Goal: Obtain resource: Download file/media

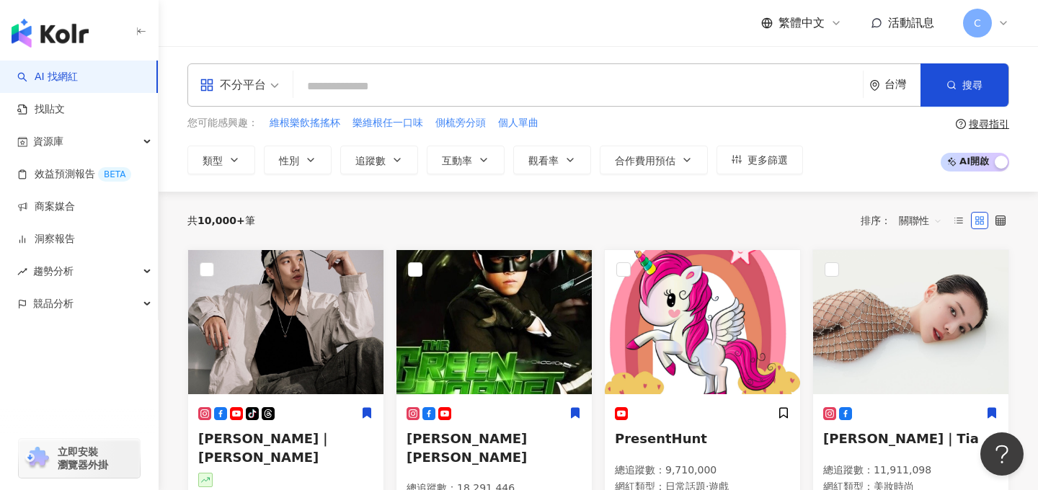
click at [472, 97] on input "search" at bounding box center [578, 86] width 558 height 27
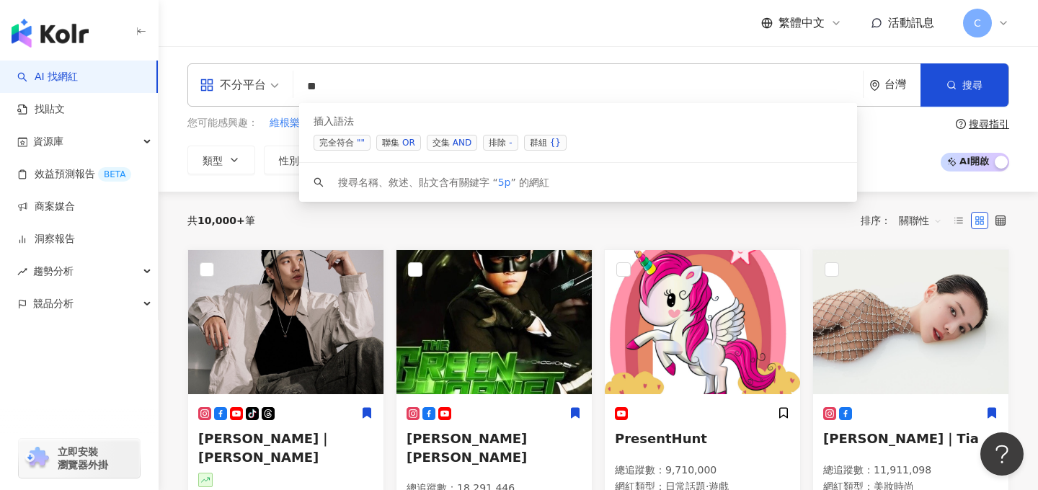
type input "*"
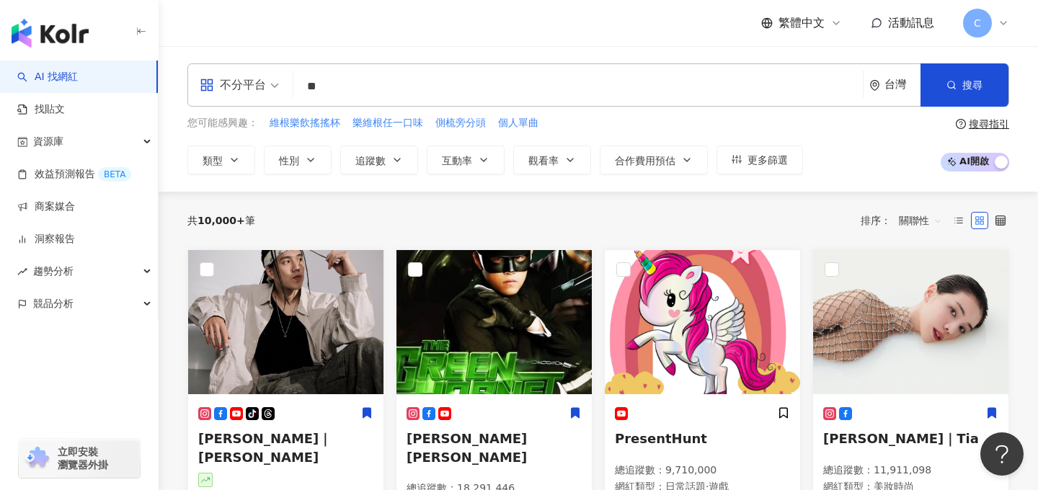
type input "**"
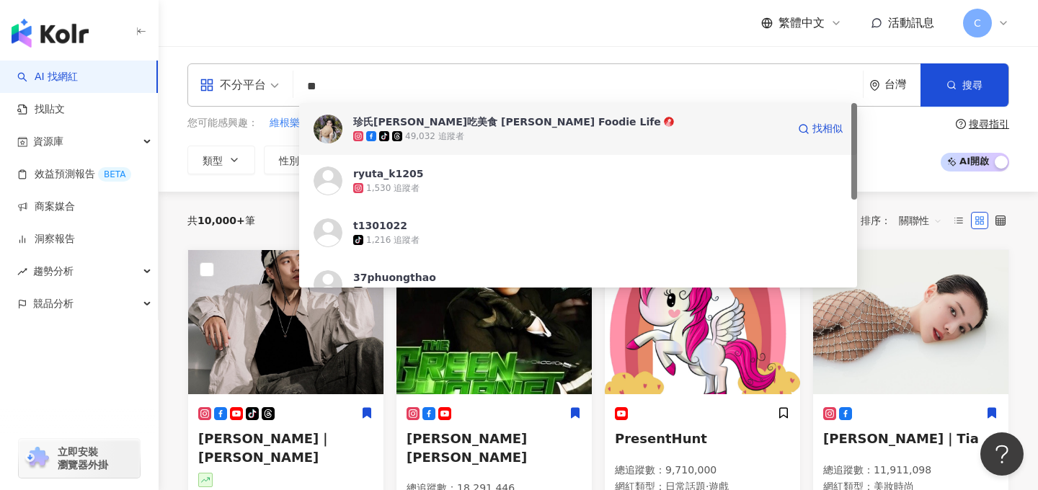
click at [422, 135] on div "49,032 追蹤者" at bounding box center [434, 137] width 59 height 12
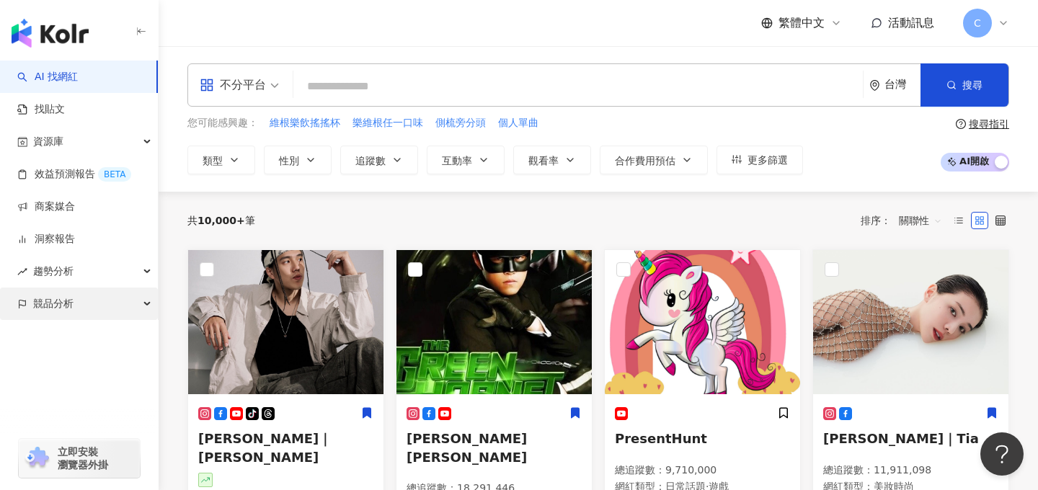
click at [74, 304] on div "競品分析" at bounding box center [79, 304] width 158 height 32
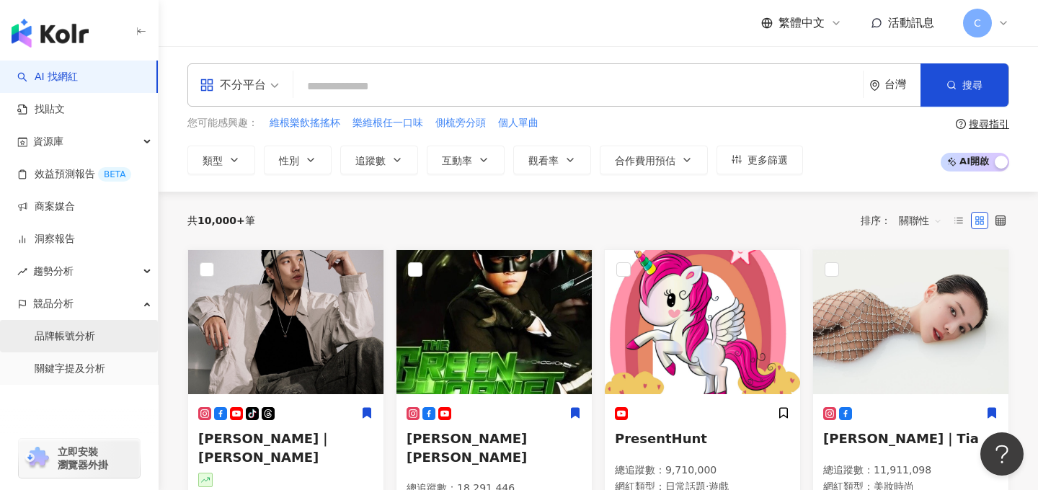
click at [89, 330] on link "品牌帳號分析" at bounding box center [65, 337] width 61 height 14
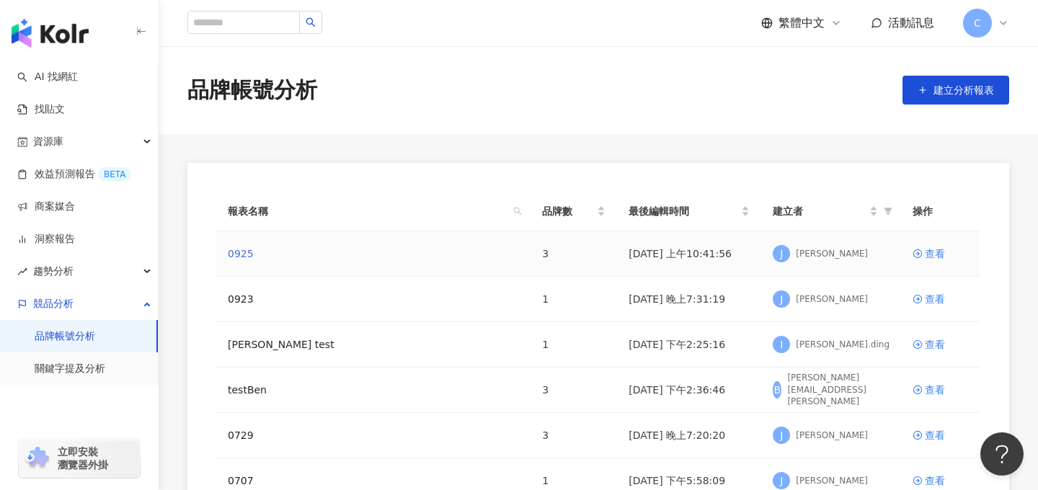
click at [239, 257] on link "0925" at bounding box center [241, 254] width 26 height 16
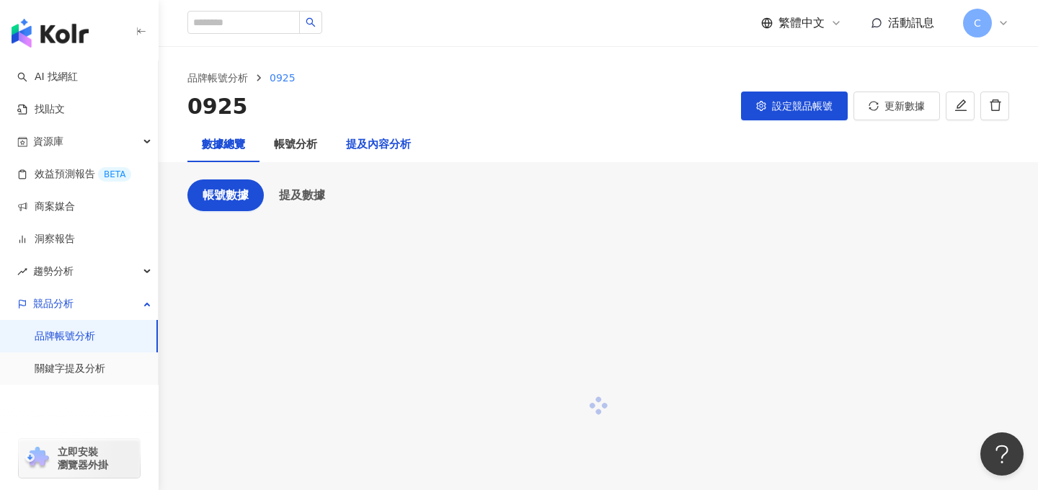
click at [386, 146] on div "提及內容分析" at bounding box center [378, 144] width 65 height 17
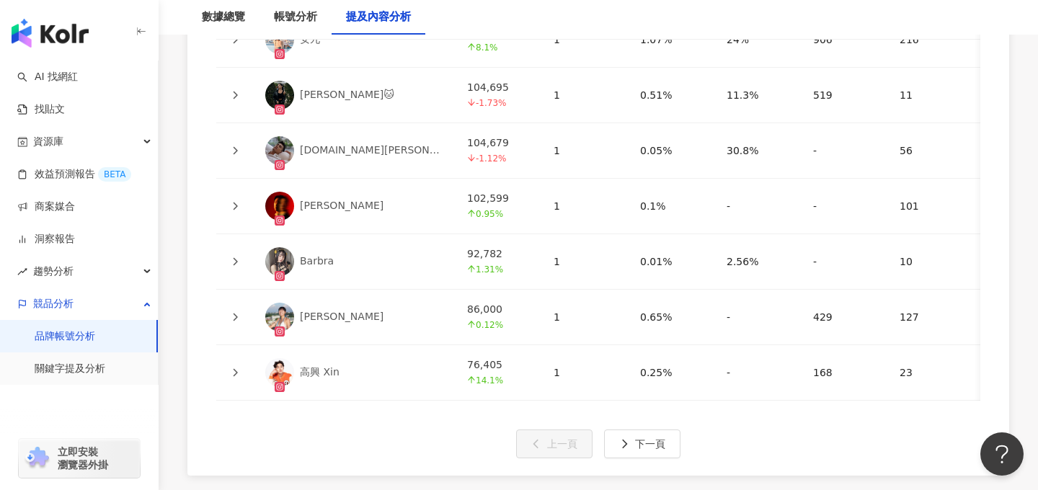
scroll to position [3636, 0]
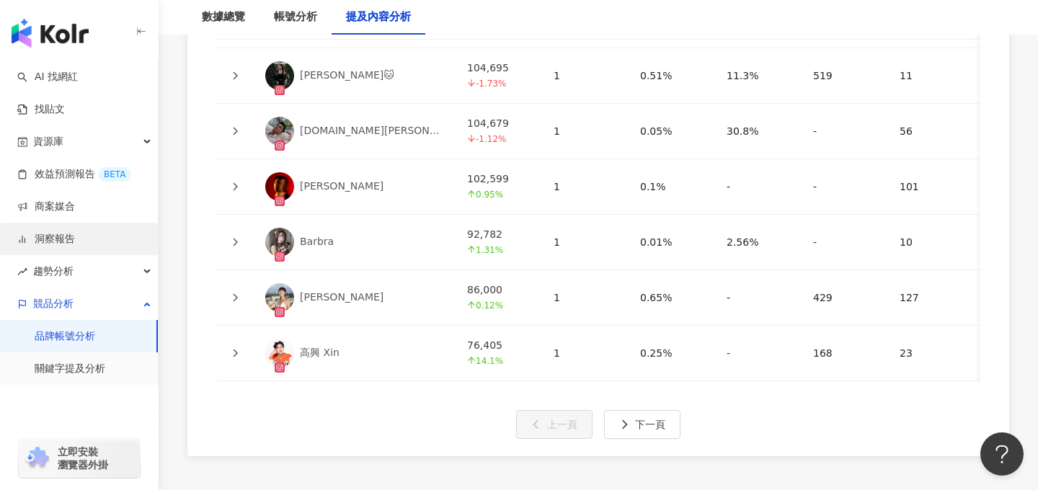
click at [75, 241] on link "洞察報告" at bounding box center [46, 239] width 58 height 14
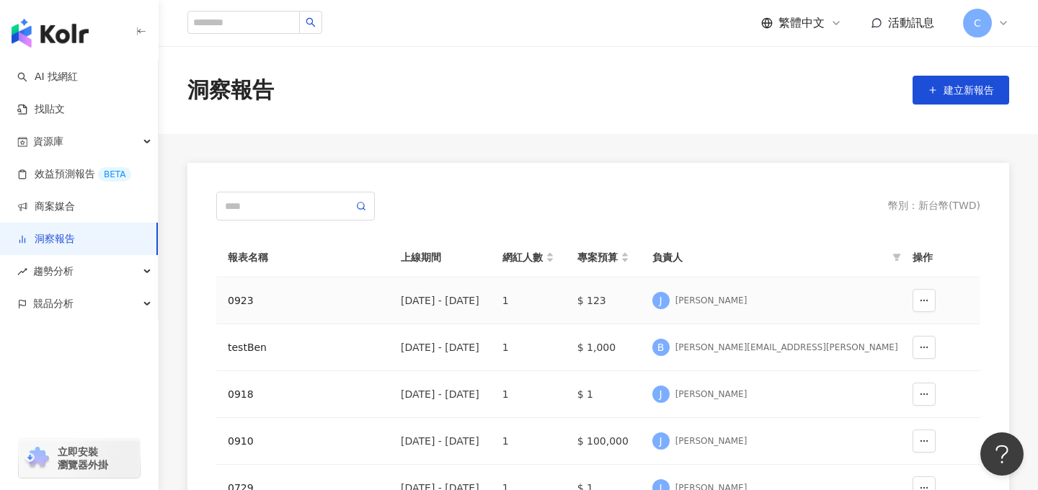
click at [242, 304] on div "0923" at bounding box center [303, 301] width 150 height 16
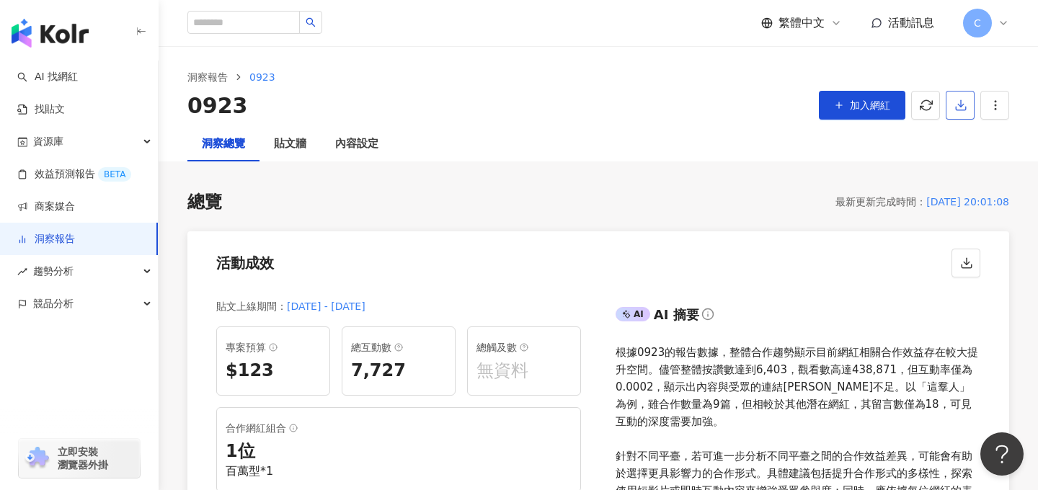
click at [968, 106] on button "button" at bounding box center [960, 105] width 29 height 29
click at [978, 139] on span "匯出 PPT" at bounding box center [983, 140] width 50 height 16
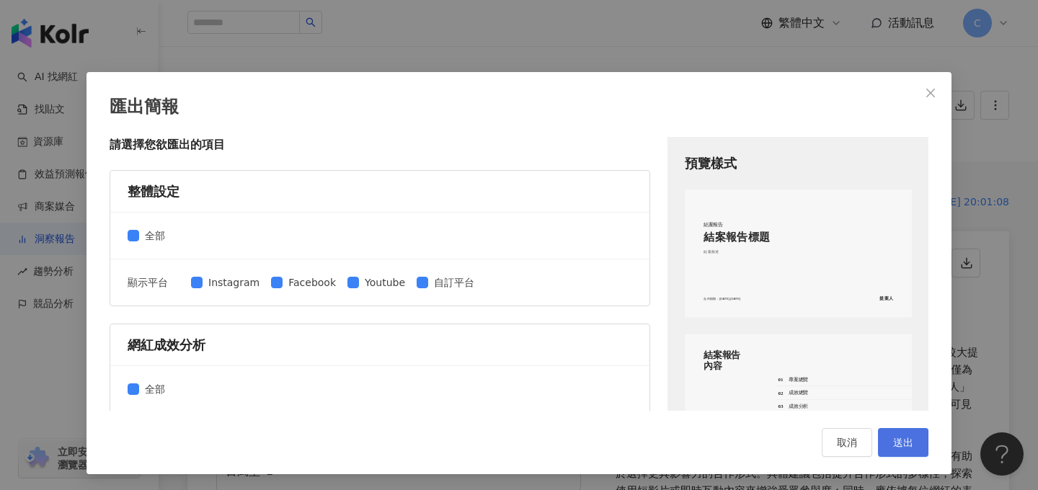
click at [904, 446] on span "送出" at bounding box center [903, 443] width 20 height 12
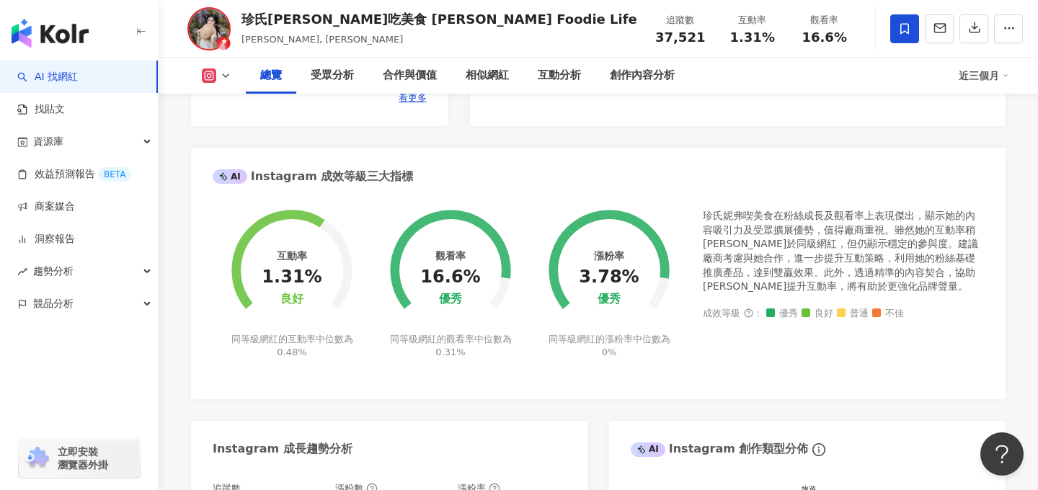
scroll to position [474, 0]
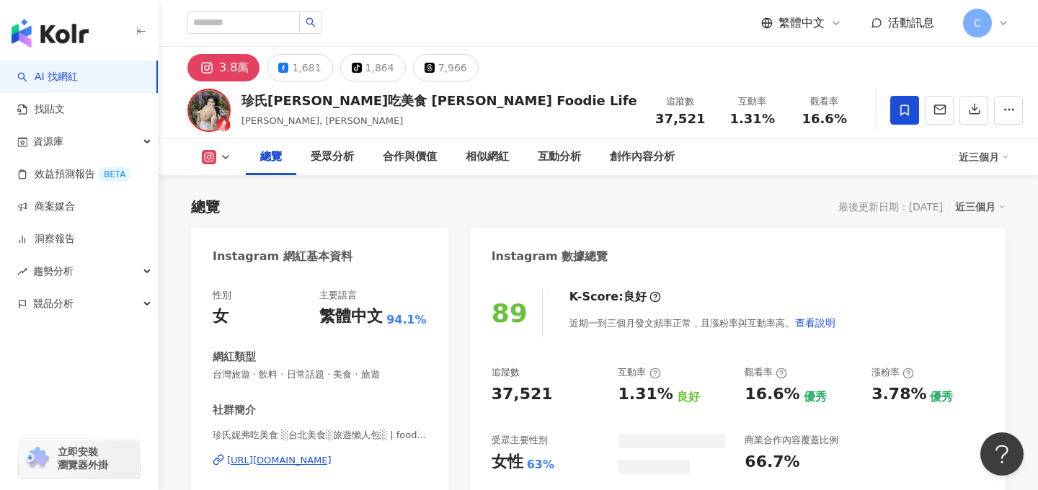
scroll to position [187, 0]
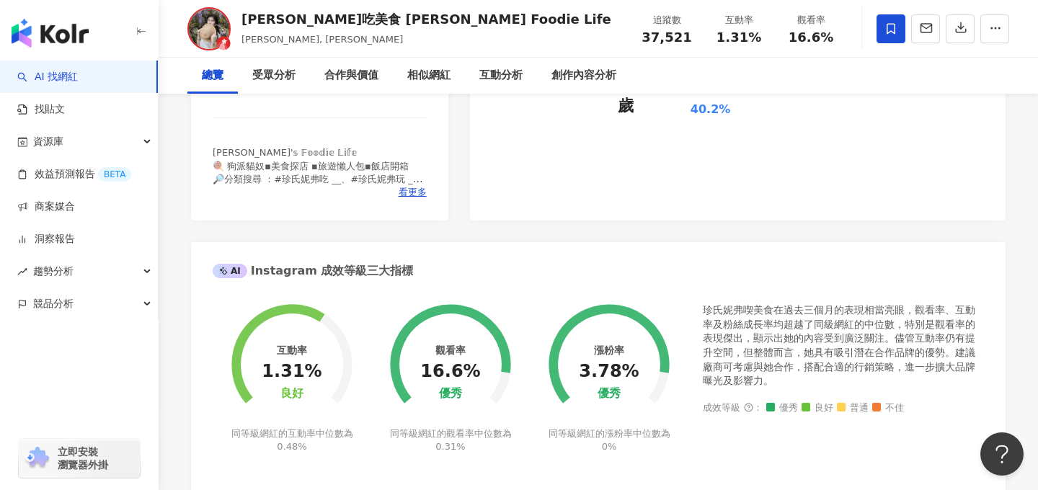
scroll to position [392, 0]
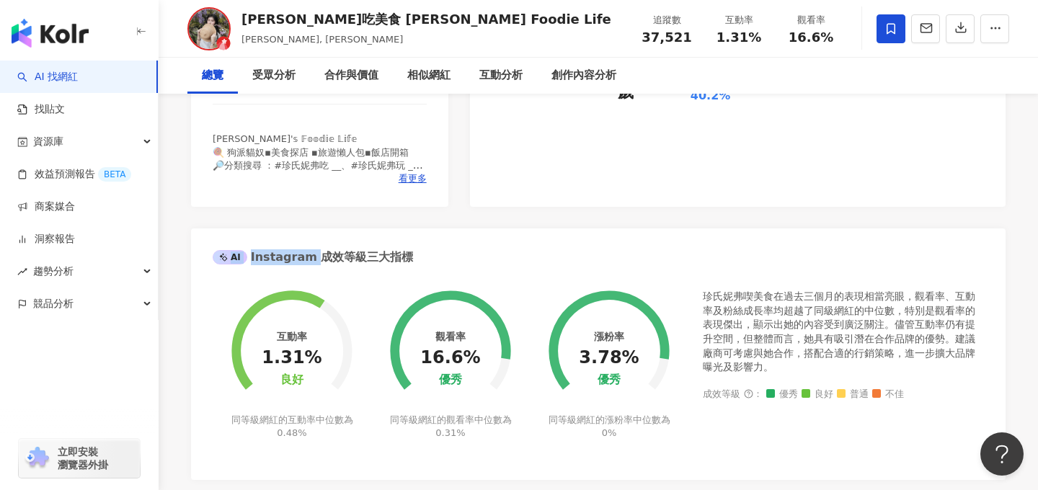
drag, startPoint x: 312, startPoint y: 259, endPoint x: 429, endPoint y: 255, distance: 116.9
click at [429, 255] on div "AI Instagram 成效等級三大指標" at bounding box center [598, 252] width 815 height 47
drag, startPoint x: 310, startPoint y: 260, endPoint x: 401, endPoint y: 260, distance: 90.9
click at [401, 260] on div "AI Instagram 成效等級三大指標" at bounding box center [313, 257] width 200 height 16
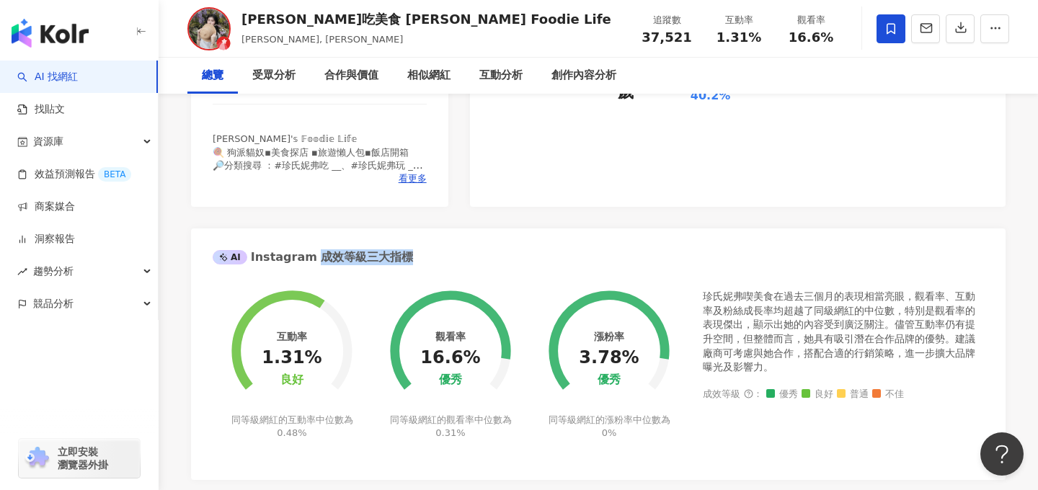
copy div "成效等級三大指標"
